Goal: Book appointment/travel/reservation

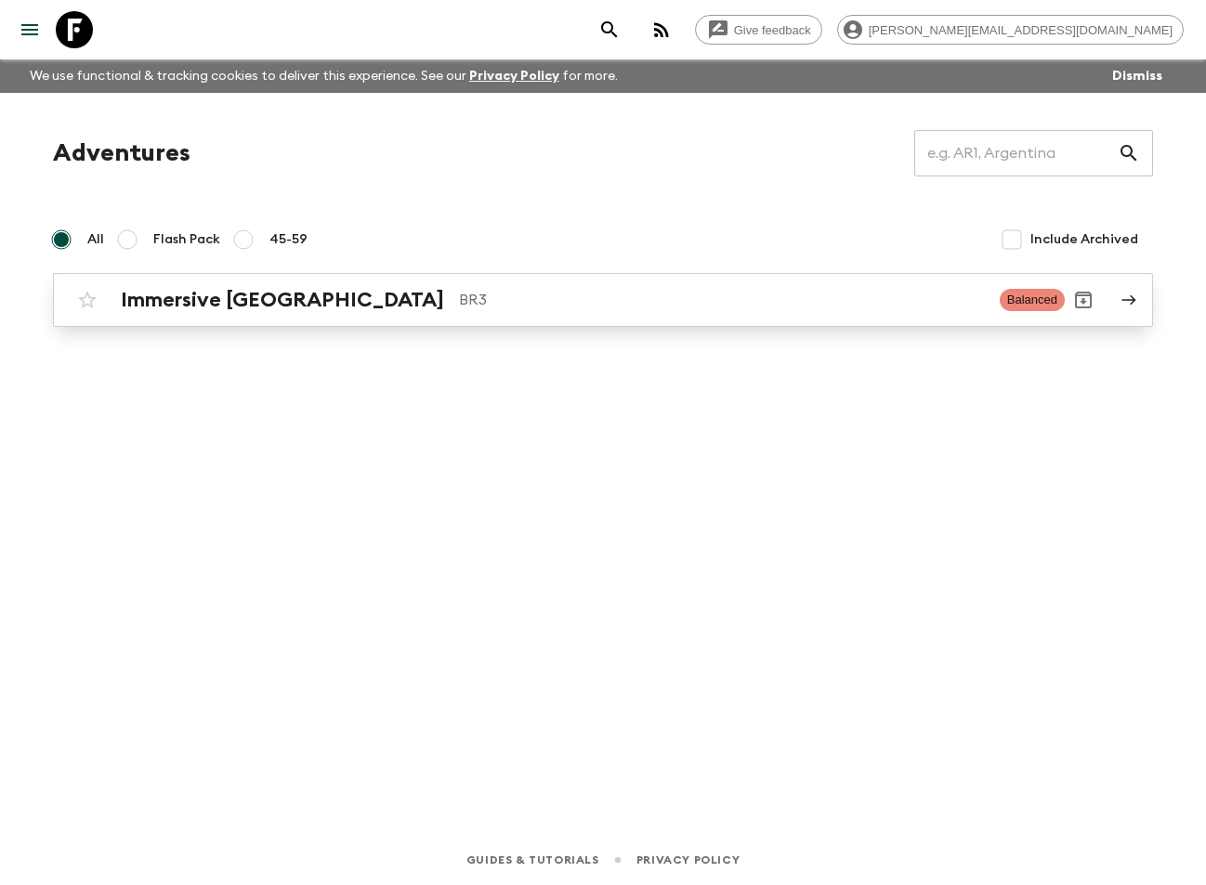
click at [344, 288] on div "Immersive [GEOGRAPHIC_DATA] BR3" at bounding box center [553, 300] width 864 height 24
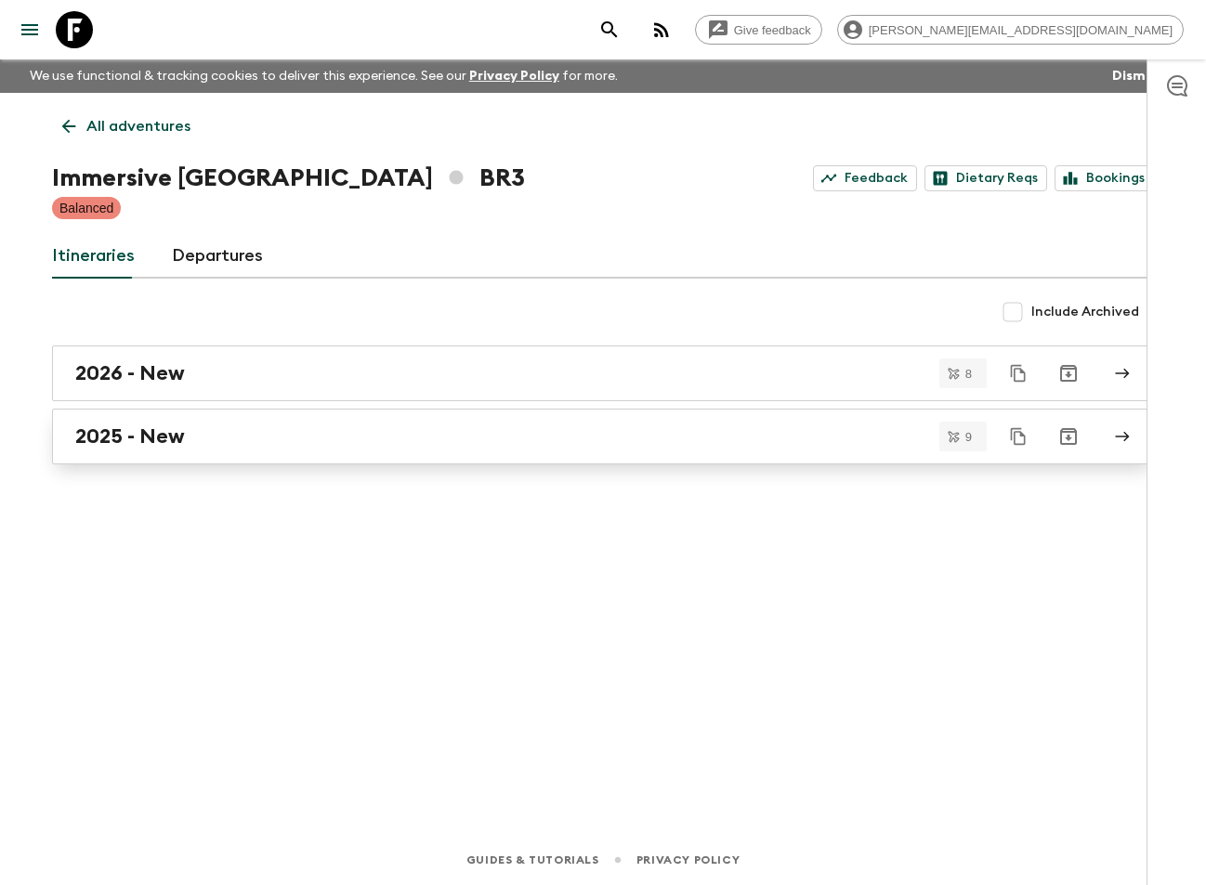
click at [246, 429] on div "2025 - New" at bounding box center [585, 437] width 1020 height 24
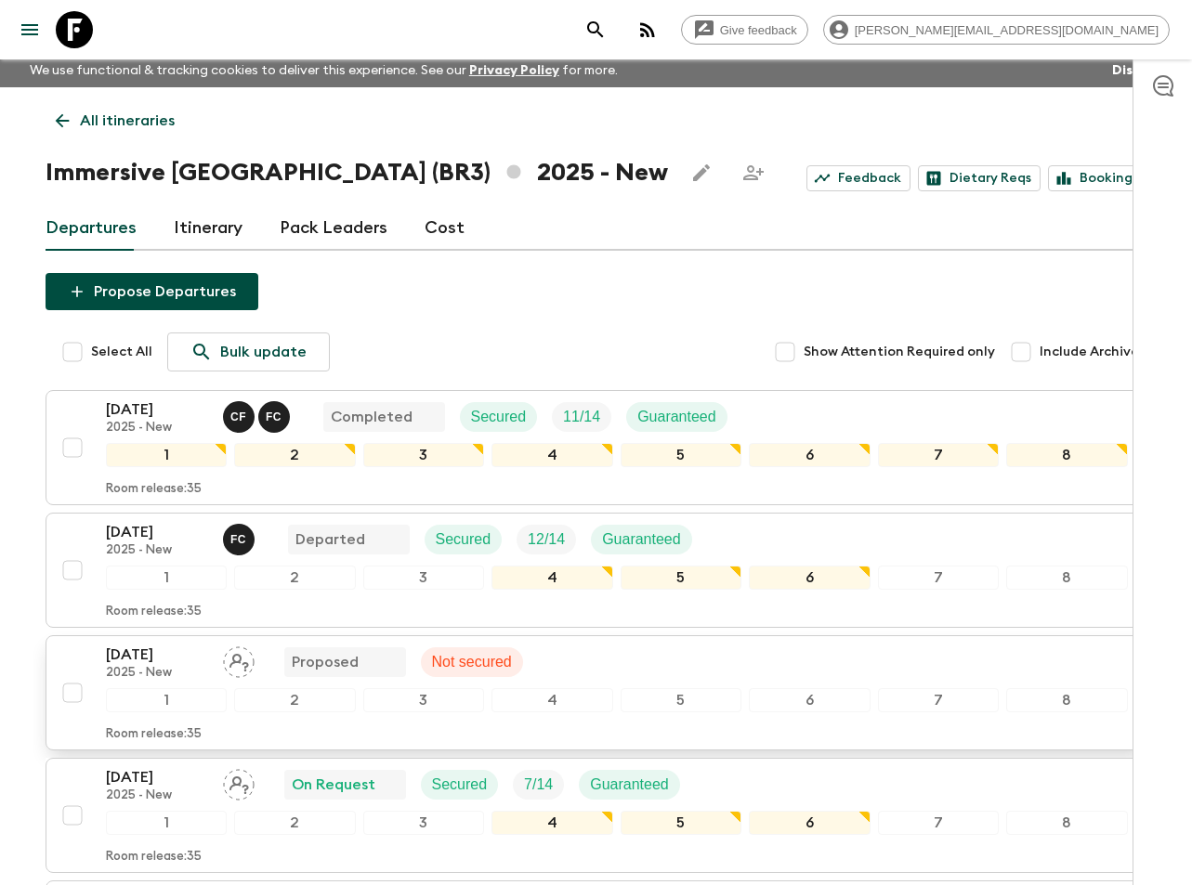
scroll to position [93, 0]
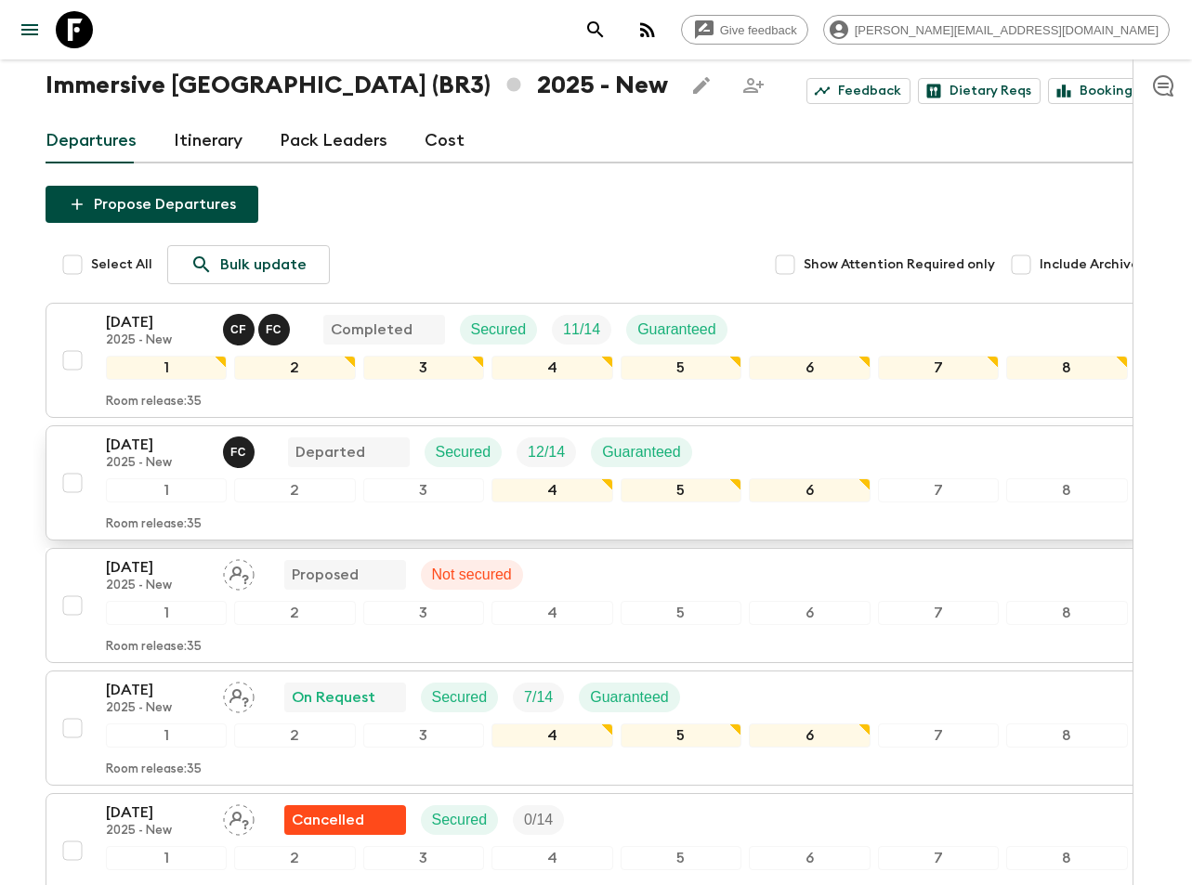
click at [776, 452] on div "[DATE] 2025 - New F C Departed Secured 12 / 14 Guaranteed" at bounding box center [617, 452] width 1022 height 37
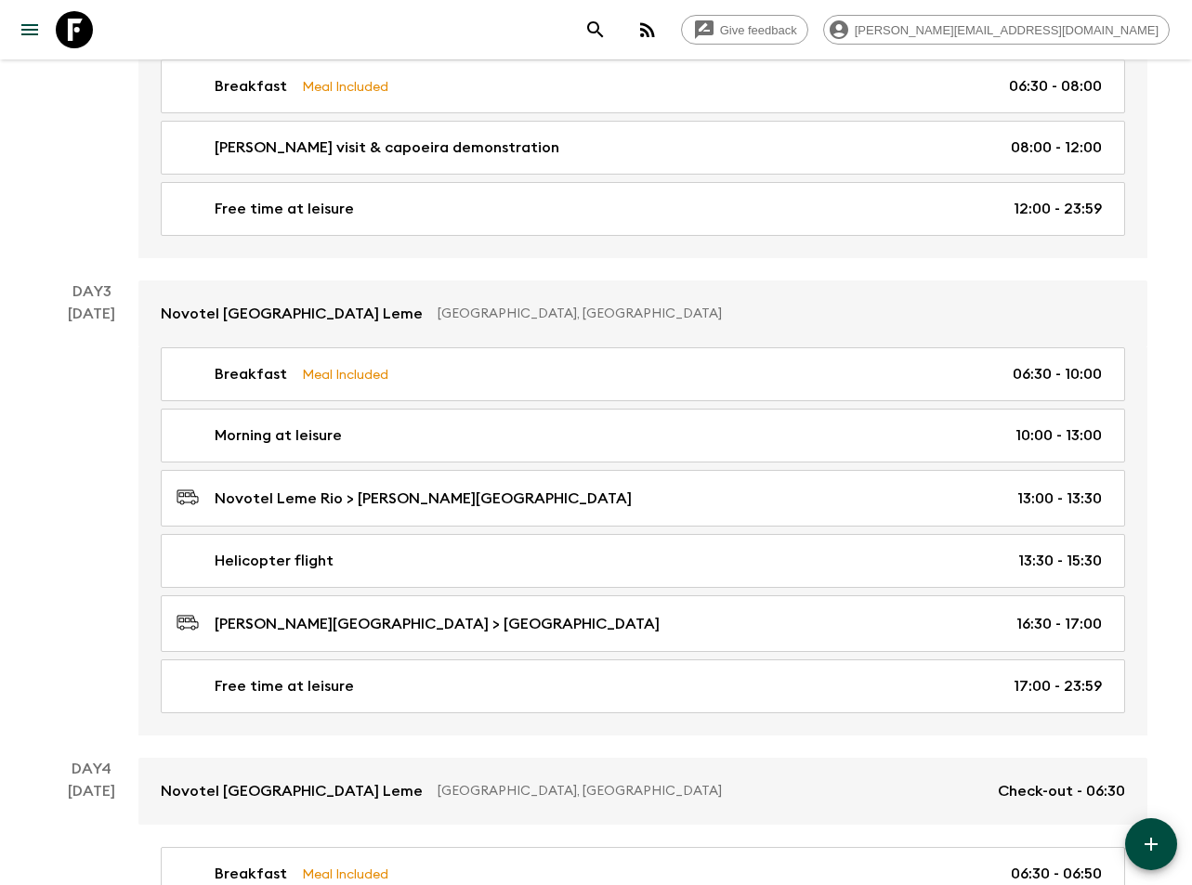
scroll to position [836, 0]
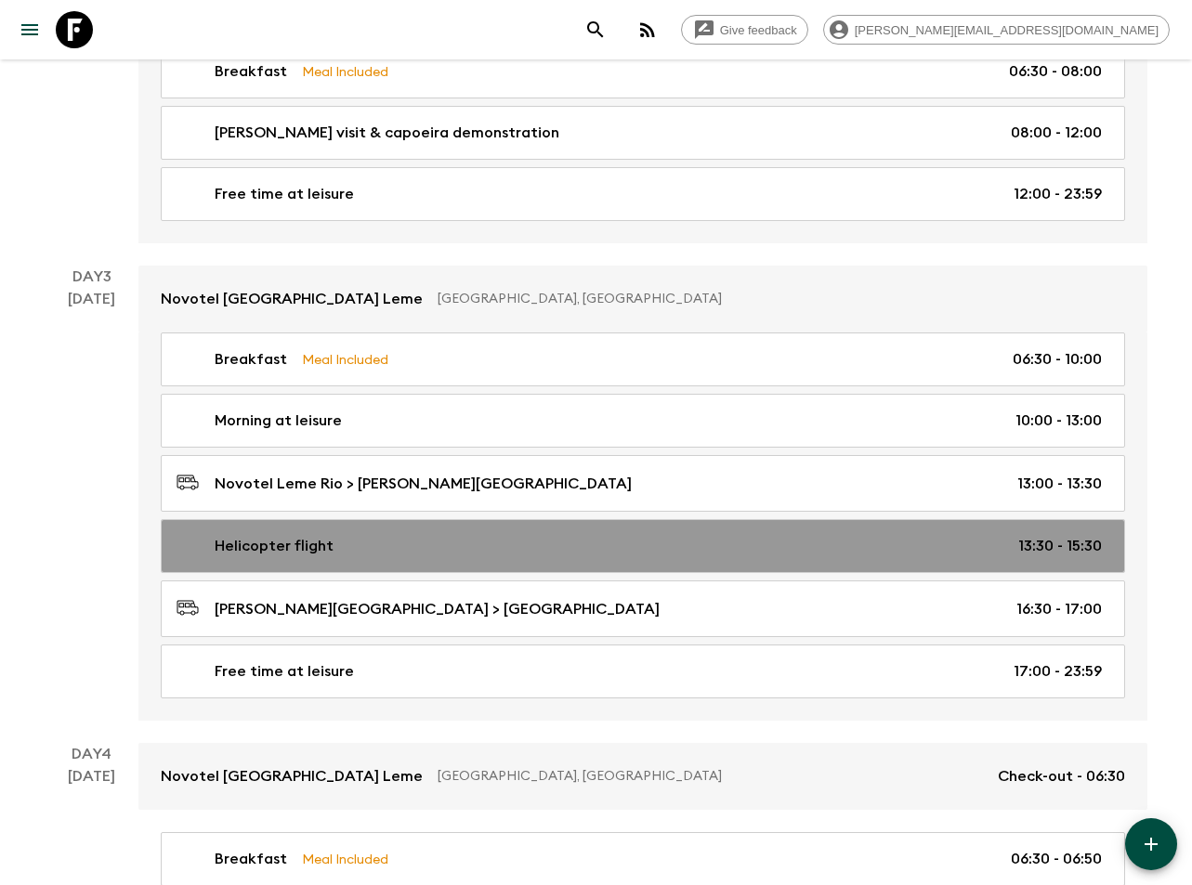
click at [389, 542] on div "Helicopter flight 13:30 - 15:30" at bounding box center [639, 546] width 925 height 22
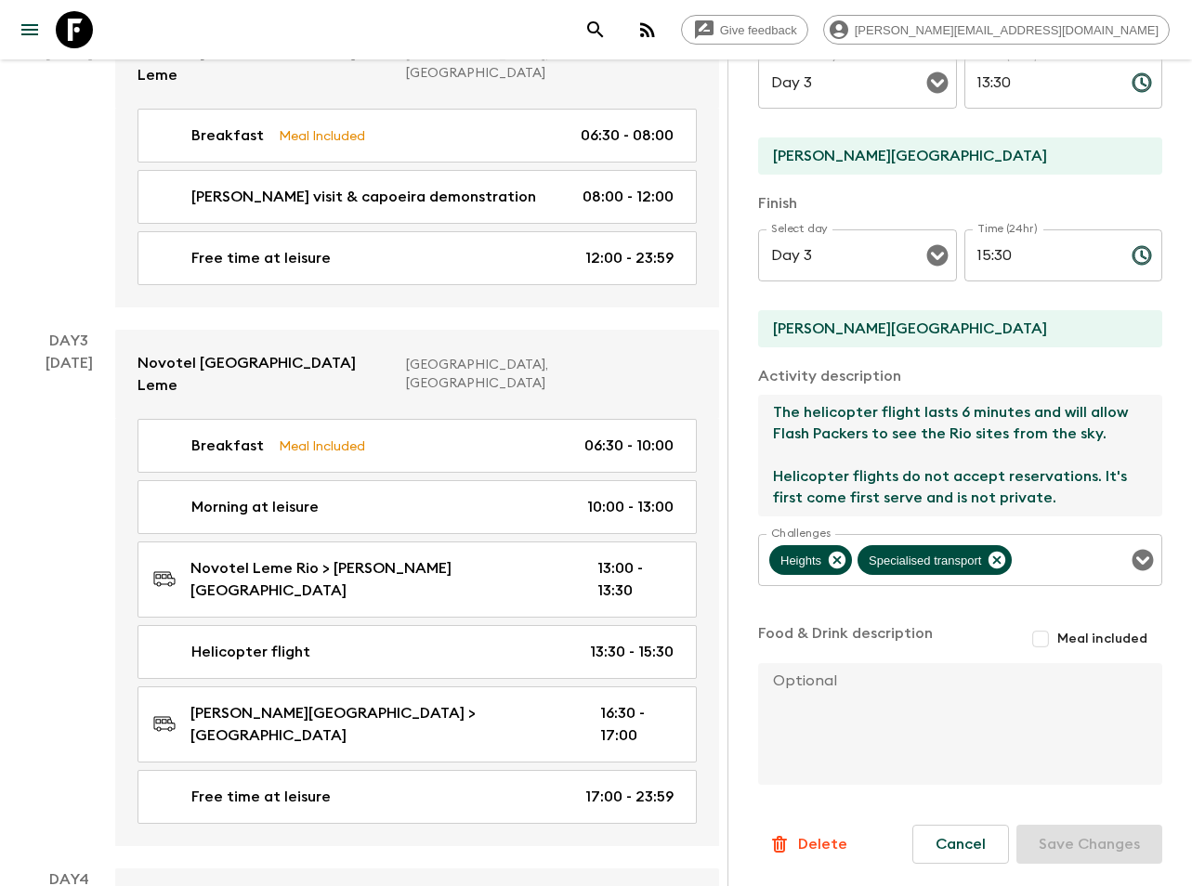
scroll to position [273, 0]
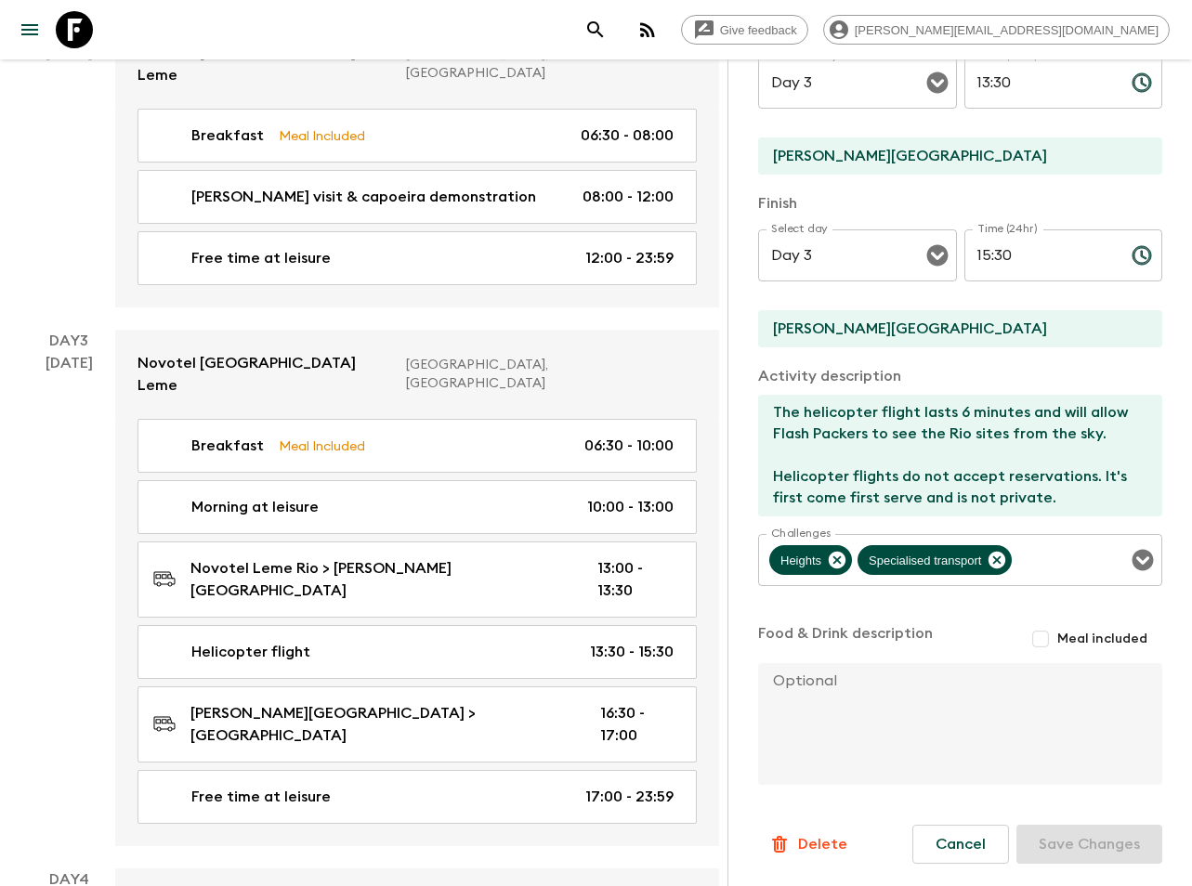
click at [88, 170] on div "[DATE]" at bounding box center [69, 175] width 47 height 266
click at [69, 136] on div "[DATE]" at bounding box center [69, 175] width 47 height 266
